Goal: Task Accomplishment & Management: Use online tool/utility

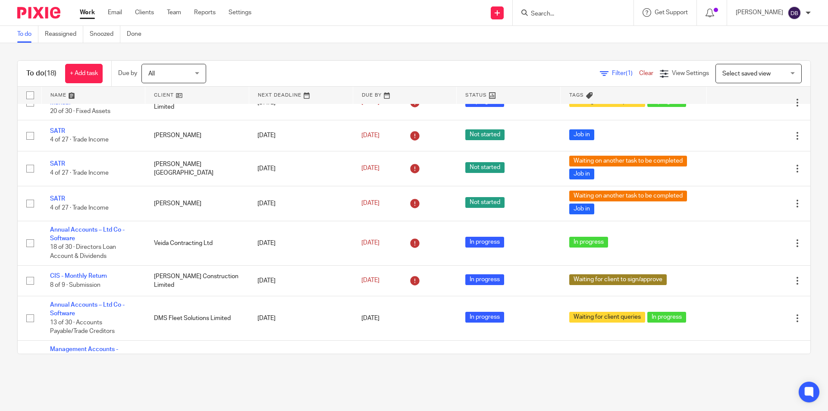
scroll to position [374, 0]
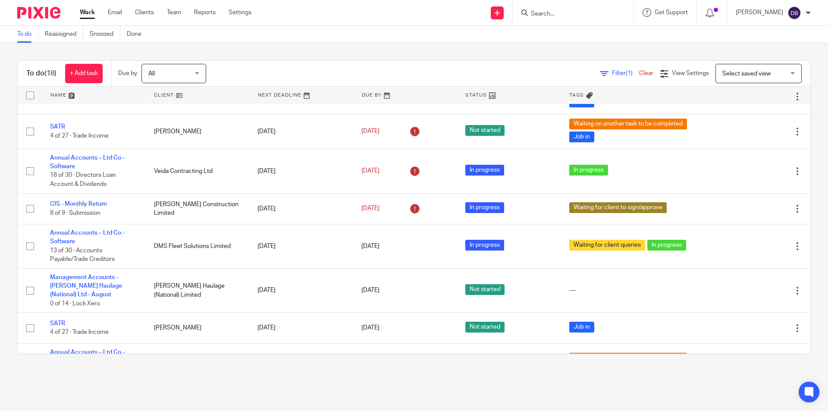
click at [90, 20] on div "Work Email Clients Team Reports Settings Work Email Clients Team Reports Settin…" at bounding box center [167, 12] width 193 height 25
click at [89, 11] on link "Work" at bounding box center [87, 12] width 15 height 9
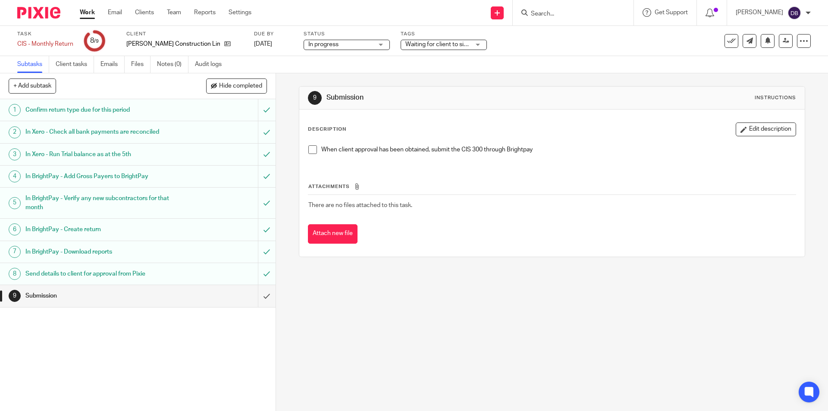
click at [310, 148] on span at bounding box center [312, 149] width 9 height 9
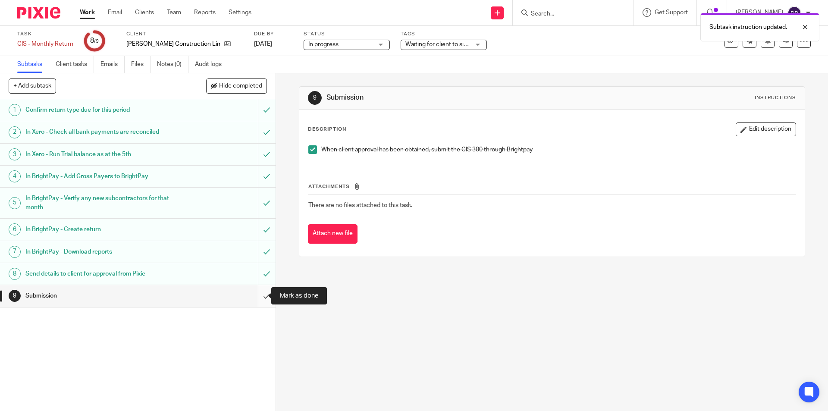
click at [256, 297] on input "submit" at bounding box center [138, 296] width 276 height 22
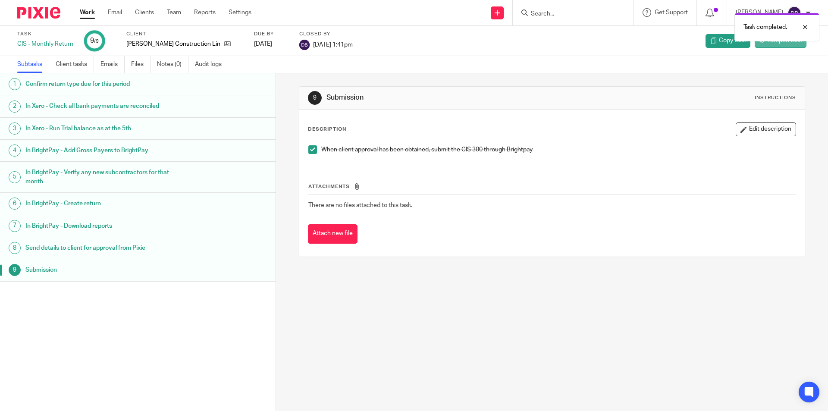
click at [771, 45] on span "Reopen task" at bounding box center [785, 40] width 34 height 9
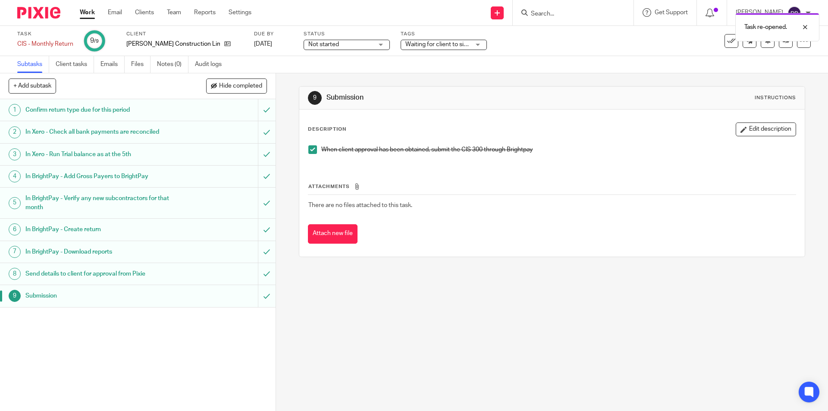
click at [416, 47] on span "Waiting for client to sign/approve" at bounding box center [450, 44] width 89 height 6
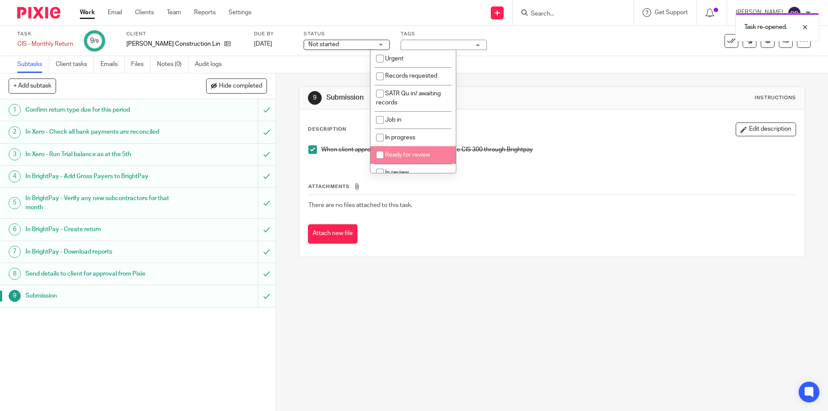
scroll to position [107, 0]
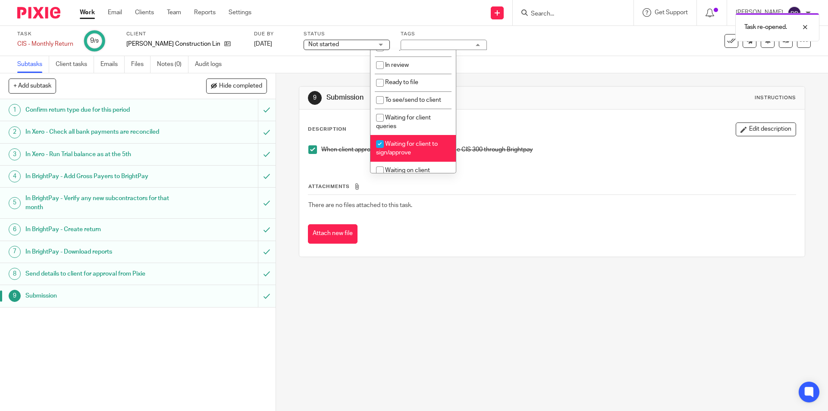
click at [410, 148] on li "Waiting for client to sign/approve" at bounding box center [413, 148] width 85 height 26
checkbox input "false"
click at [288, 177] on div "9 Submission Instructions Description Edit description When client approval has…" at bounding box center [552, 242] width 552 height 338
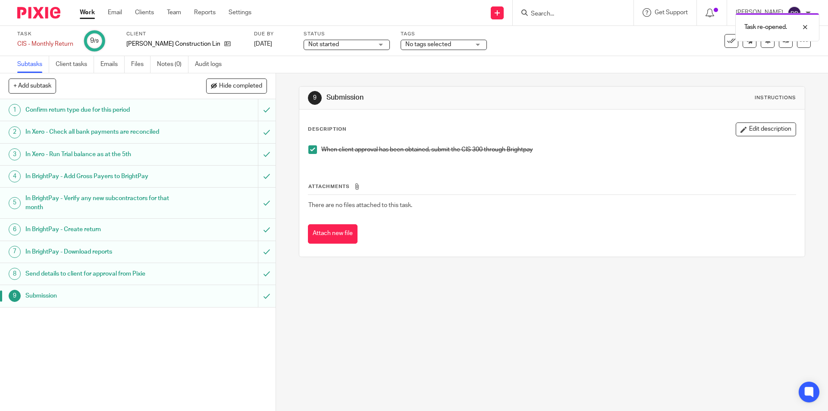
click at [721, 38] on div "Task re-opened." at bounding box center [617, 25] width 406 height 33
click at [723, 39] on div "Task re-opened." at bounding box center [617, 25] width 406 height 33
click at [727, 43] on icon at bounding box center [731, 41] width 9 height 9
